Goal: Task Accomplishment & Management: Use online tool/utility

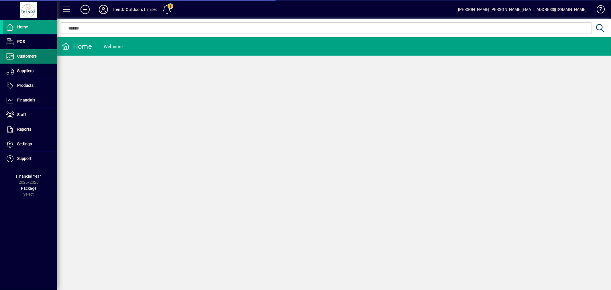
click at [35, 57] on span "Customers" at bounding box center [26, 56] width 19 height 5
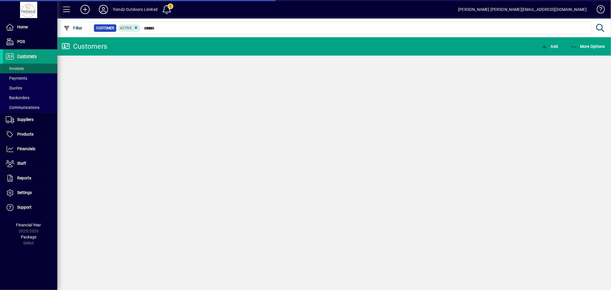
click at [27, 66] on span at bounding box center [30, 69] width 54 height 14
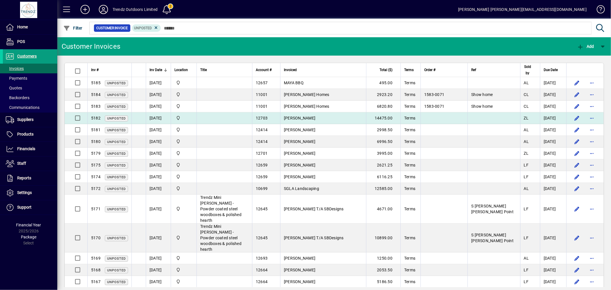
click at [357, 119] on td "[PERSON_NAME]" at bounding box center [323, 118] width 86 height 12
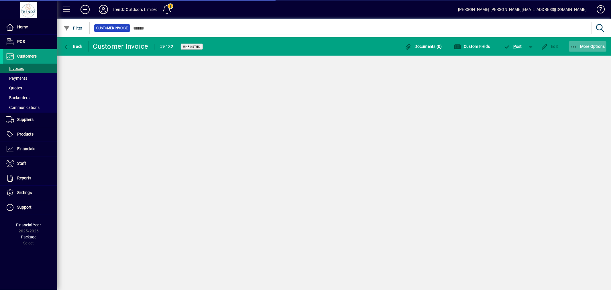
click at [589, 45] on span "More Options" at bounding box center [588, 46] width 35 height 5
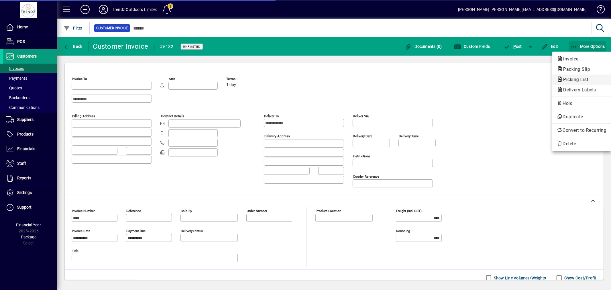
type input "**********"
click at [569, 78] on span "Picking List" at bounding box center [574, 79] width 34 height 5
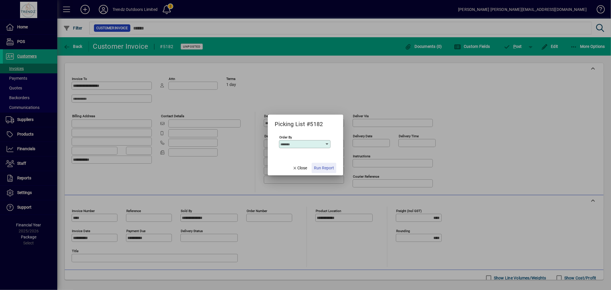
click at [327, 169] on span "Run Report" at bounding box center [324, 168] width 20 height 6
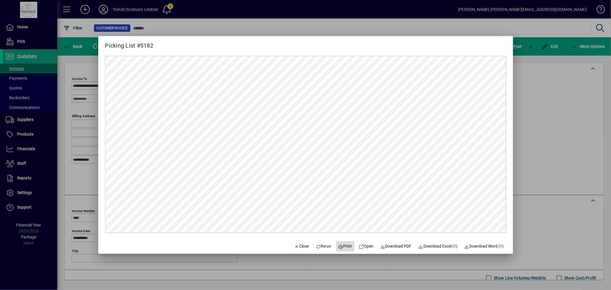
click at [346, 247] on span "Print" at bounding box center [345, 246] width 14 height 6
